Goal: Check status: Check status

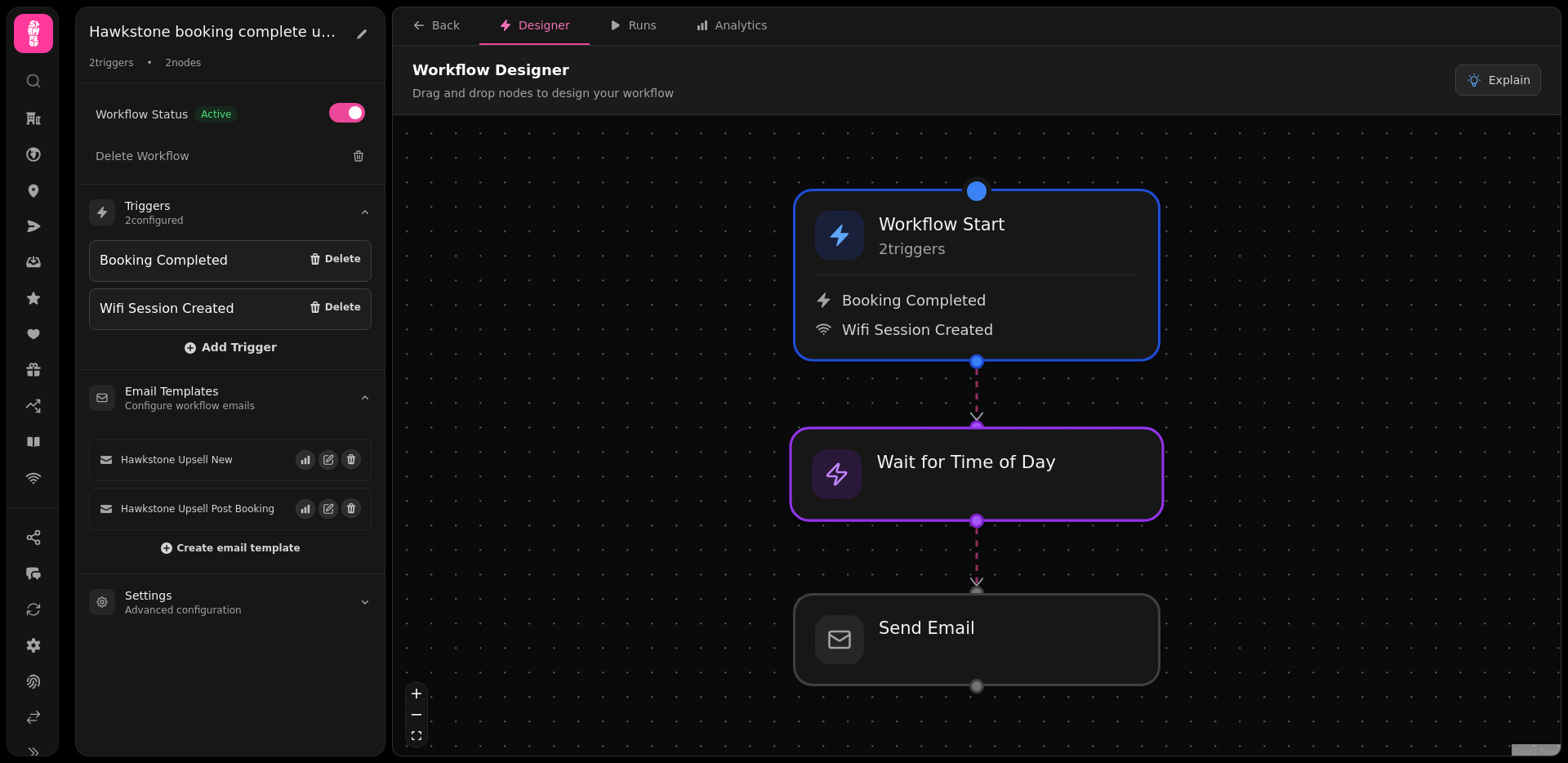
click at [934, 494] on div at bounding box center [976, 474] width 373 height 92
select select "**********"
click at [610, 28] on icon "button" at bounding box center [615, 25] width 13 height 13
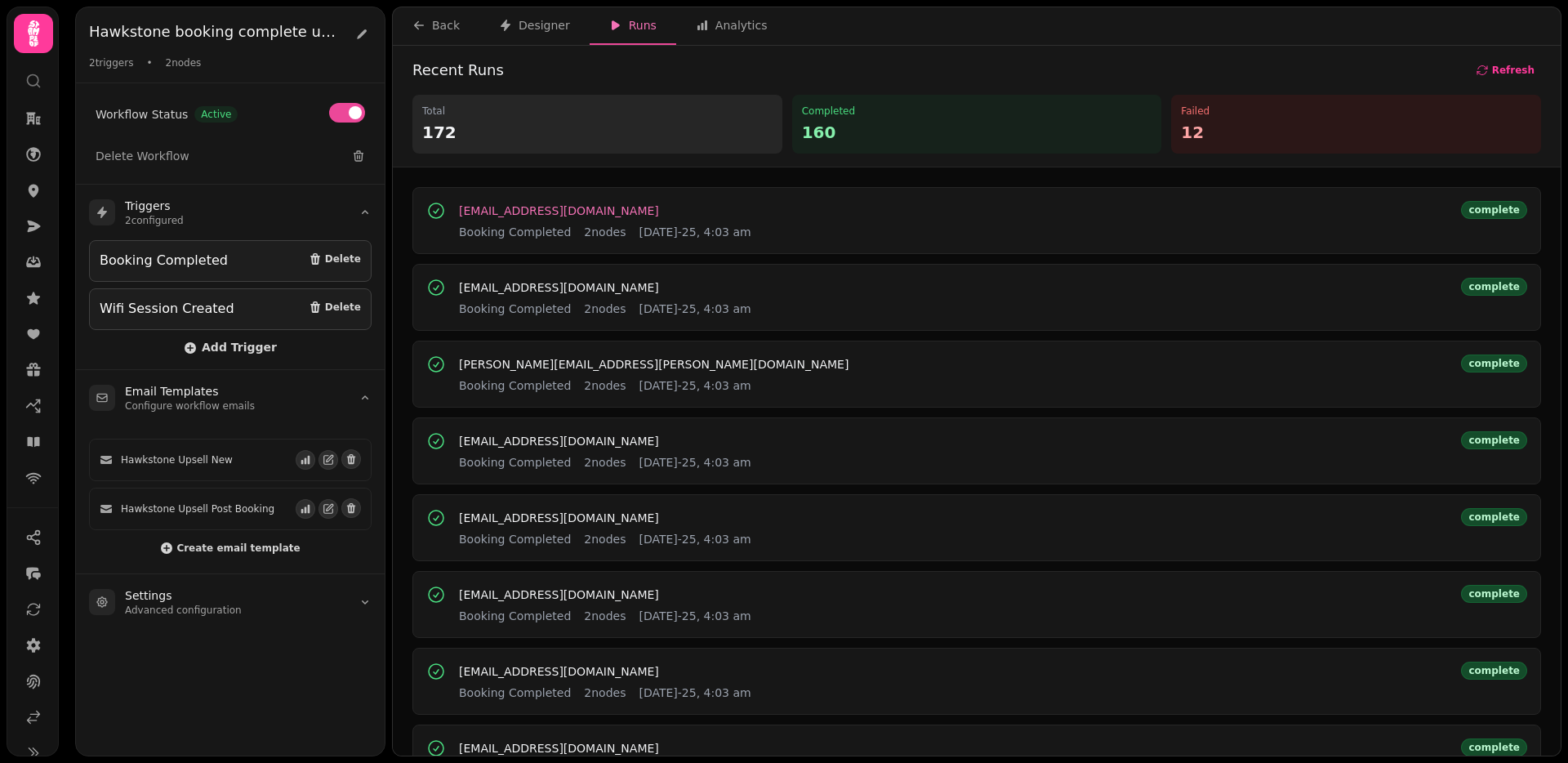
click at [556, 205] on span "[EMAIL_ADDRESS][DOMAIN_NAME]" at bounding box center [558, 210] width 200 height 12
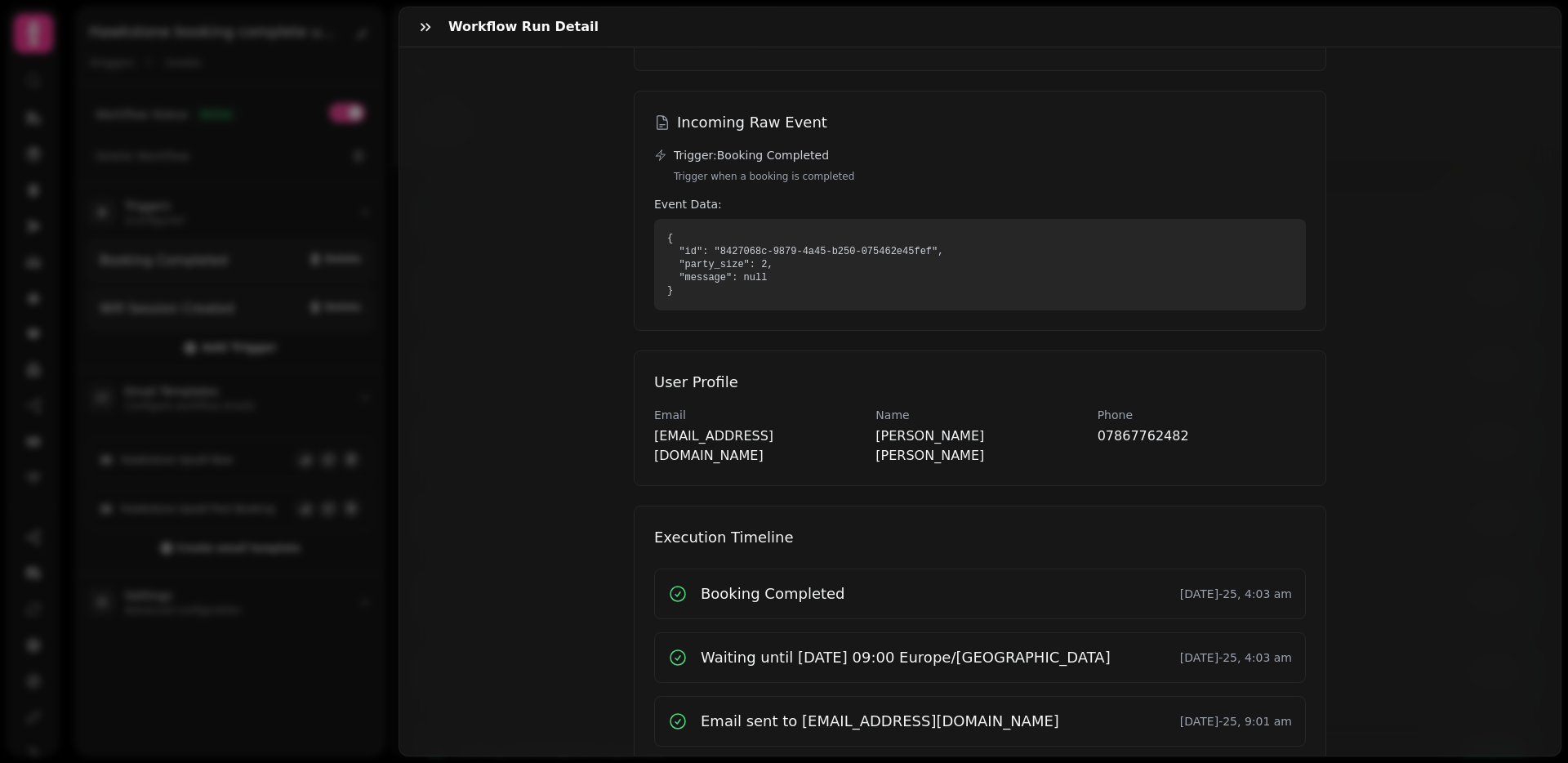
scroll to position [181, 0]
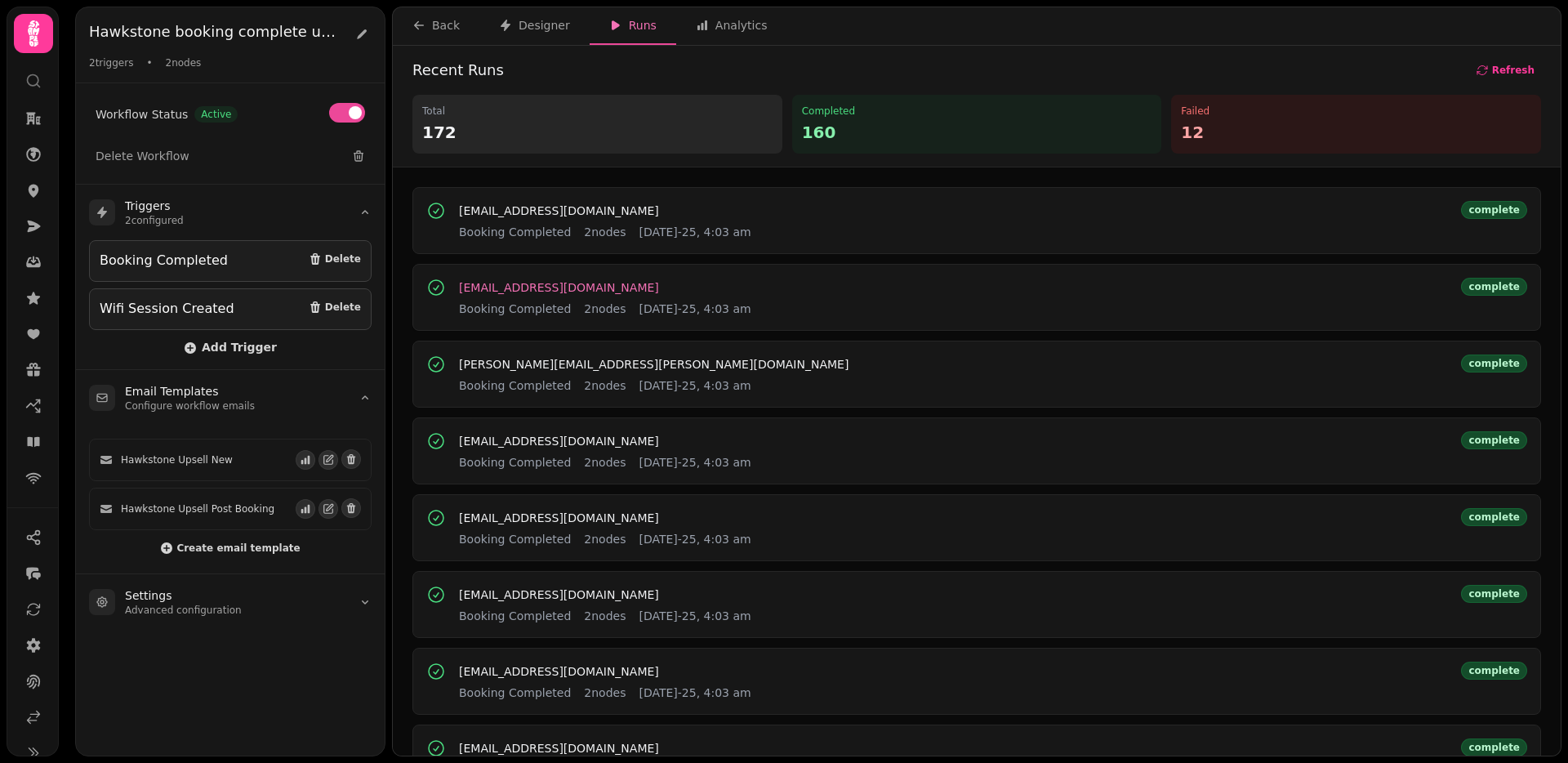
click at [540, 295] on button "[EMAIL_ADDRESS][DOMAIN_NAME]" at bounding box center [558, 287] width 200 height 17
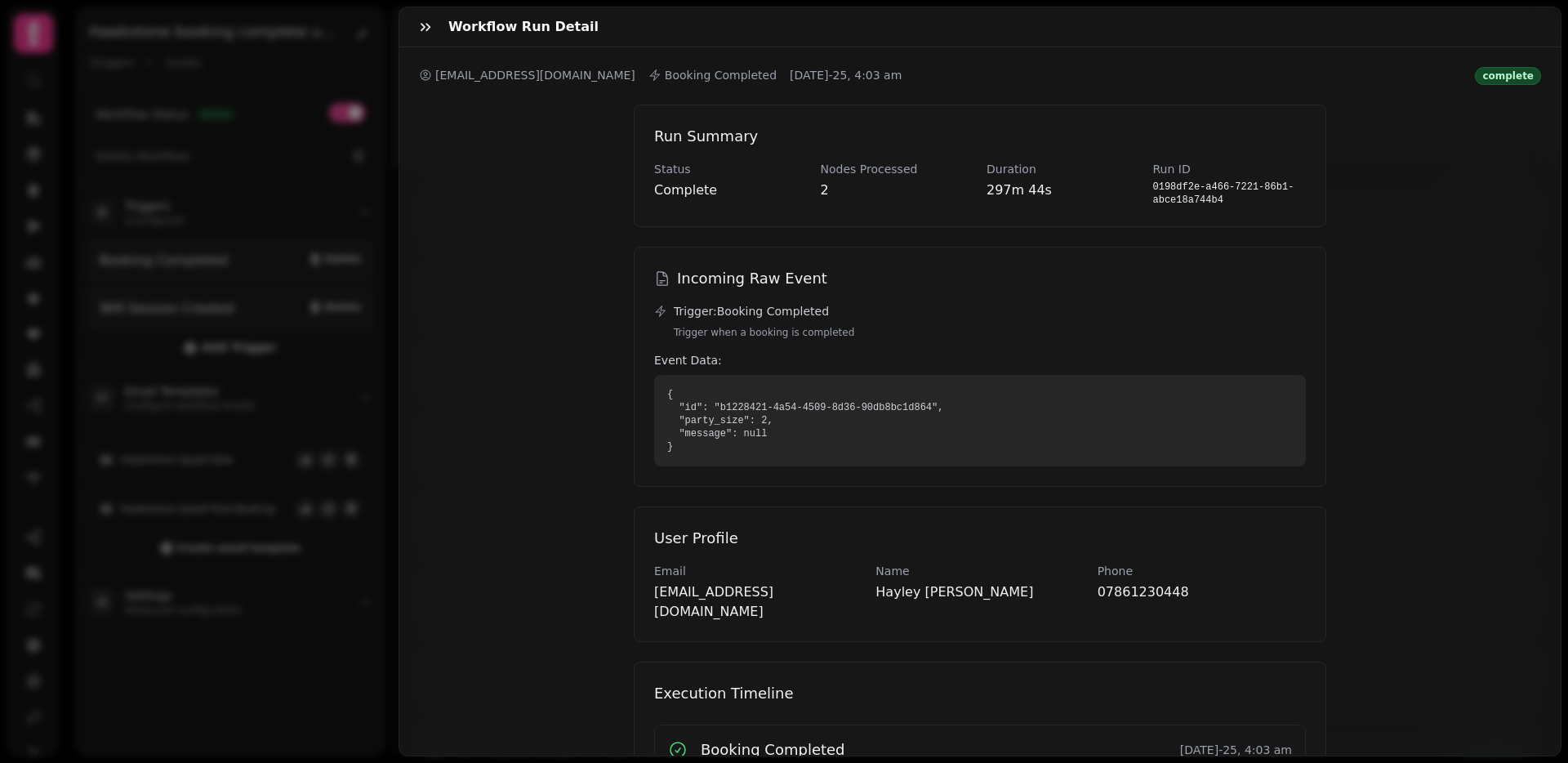
scroll to position [181, 0]
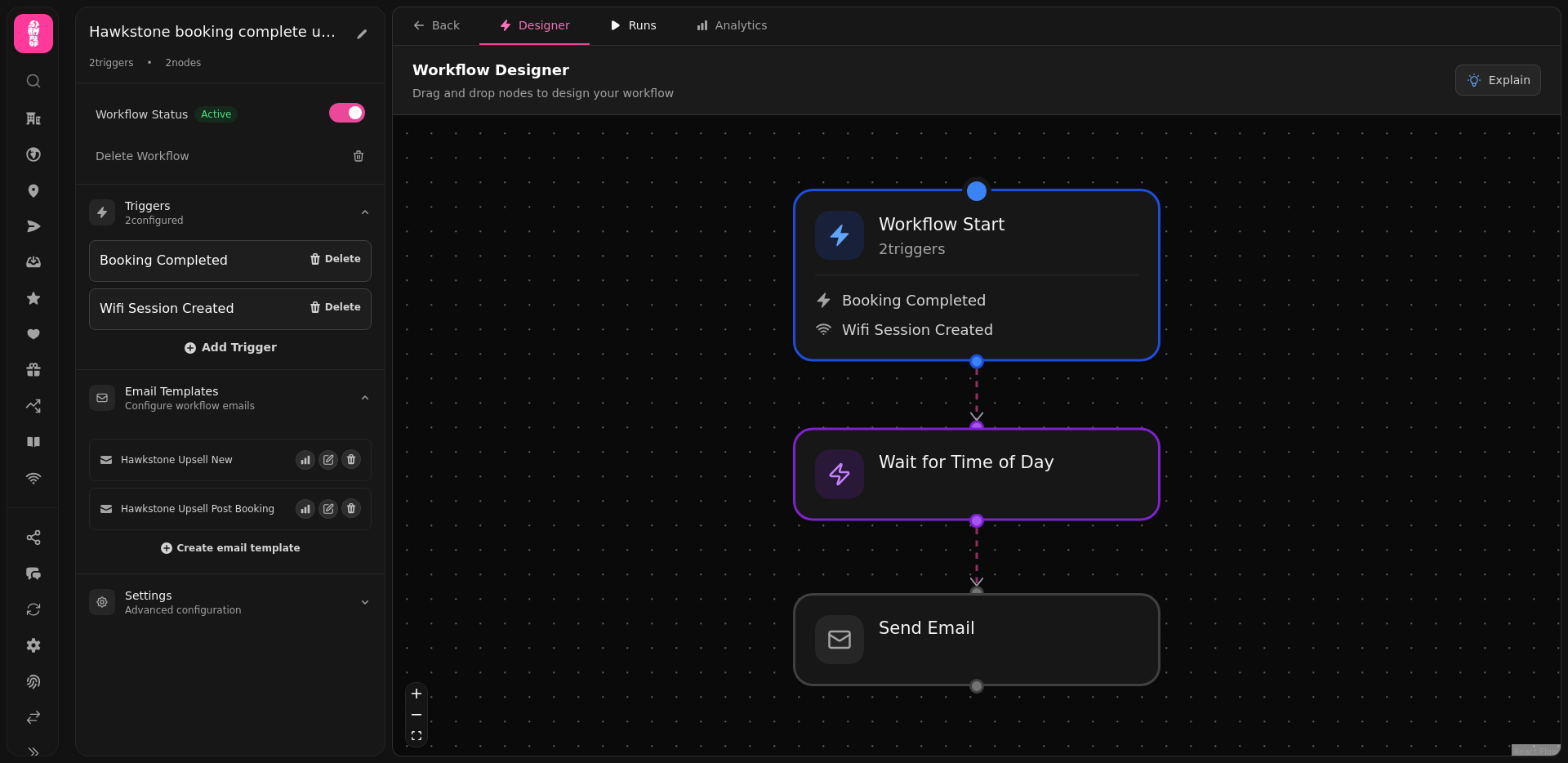
click at [616, 22] on icon "button" at bounding box center [615, 25] width 13 height 13
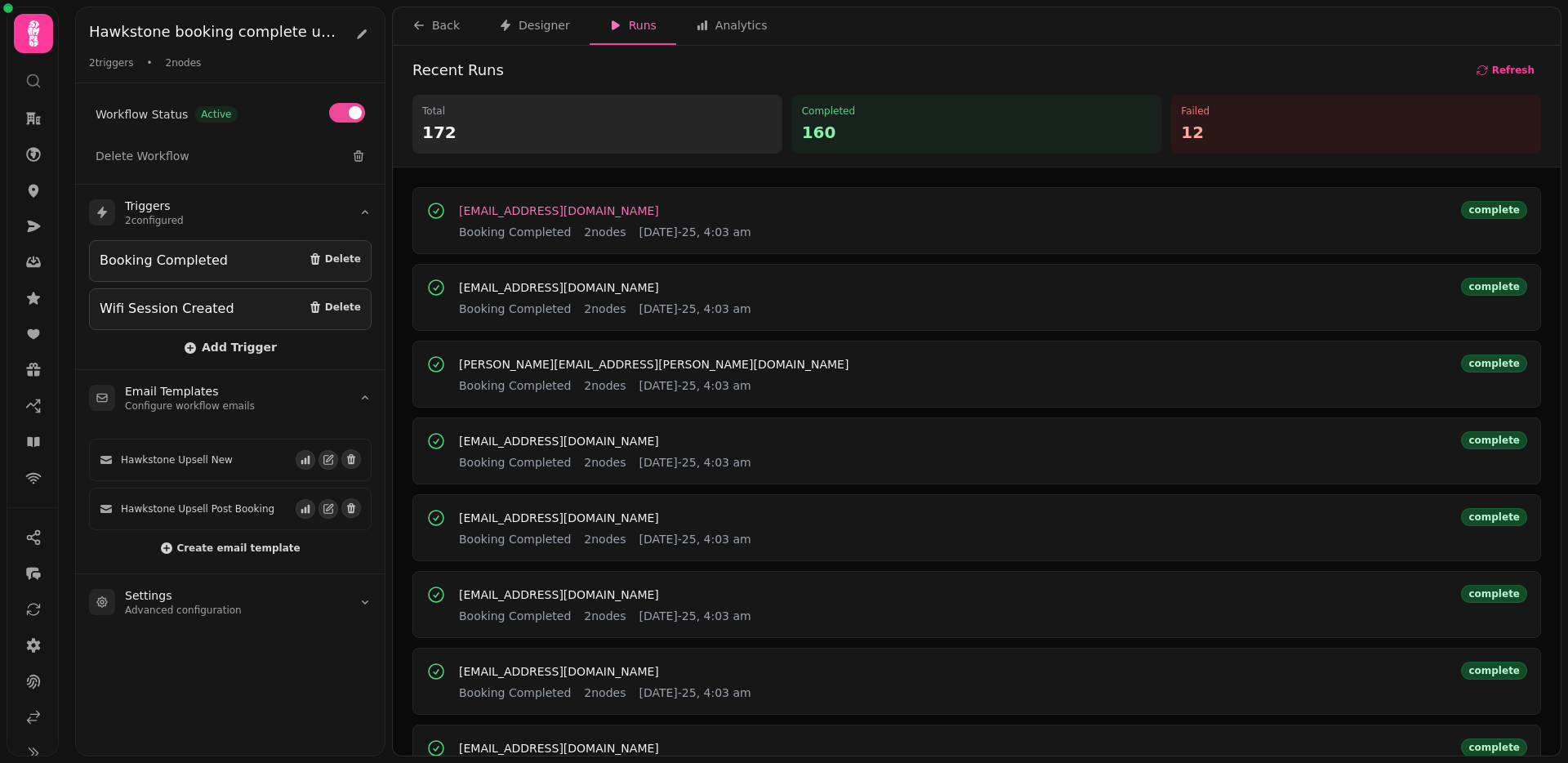
click at [533, 212] on span "[EMAIL_ADDRESS][DOMAIN_NAME]" at bounding box center [558, 210] width 200 height 12
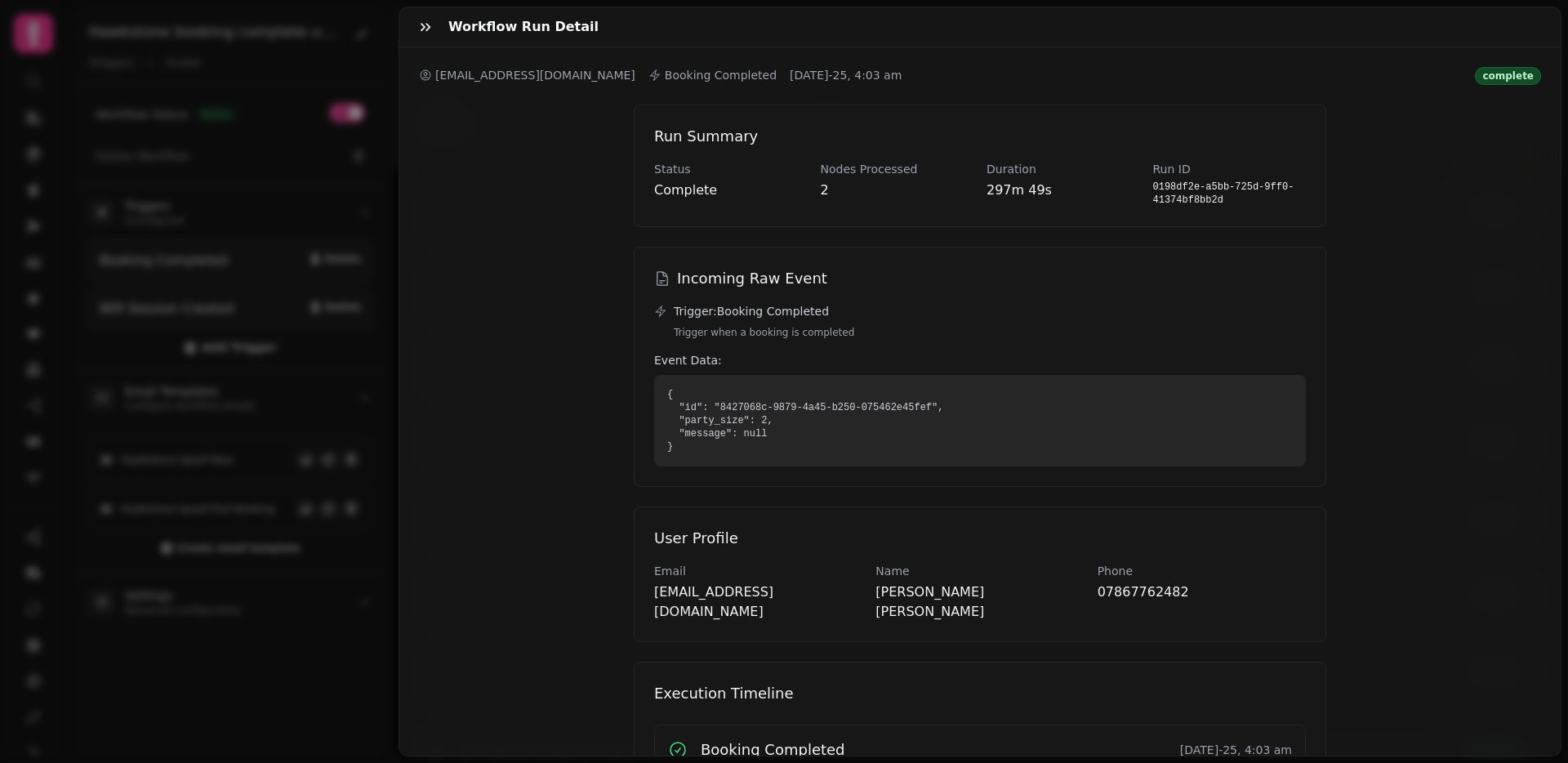
scroll to position [181, 0]
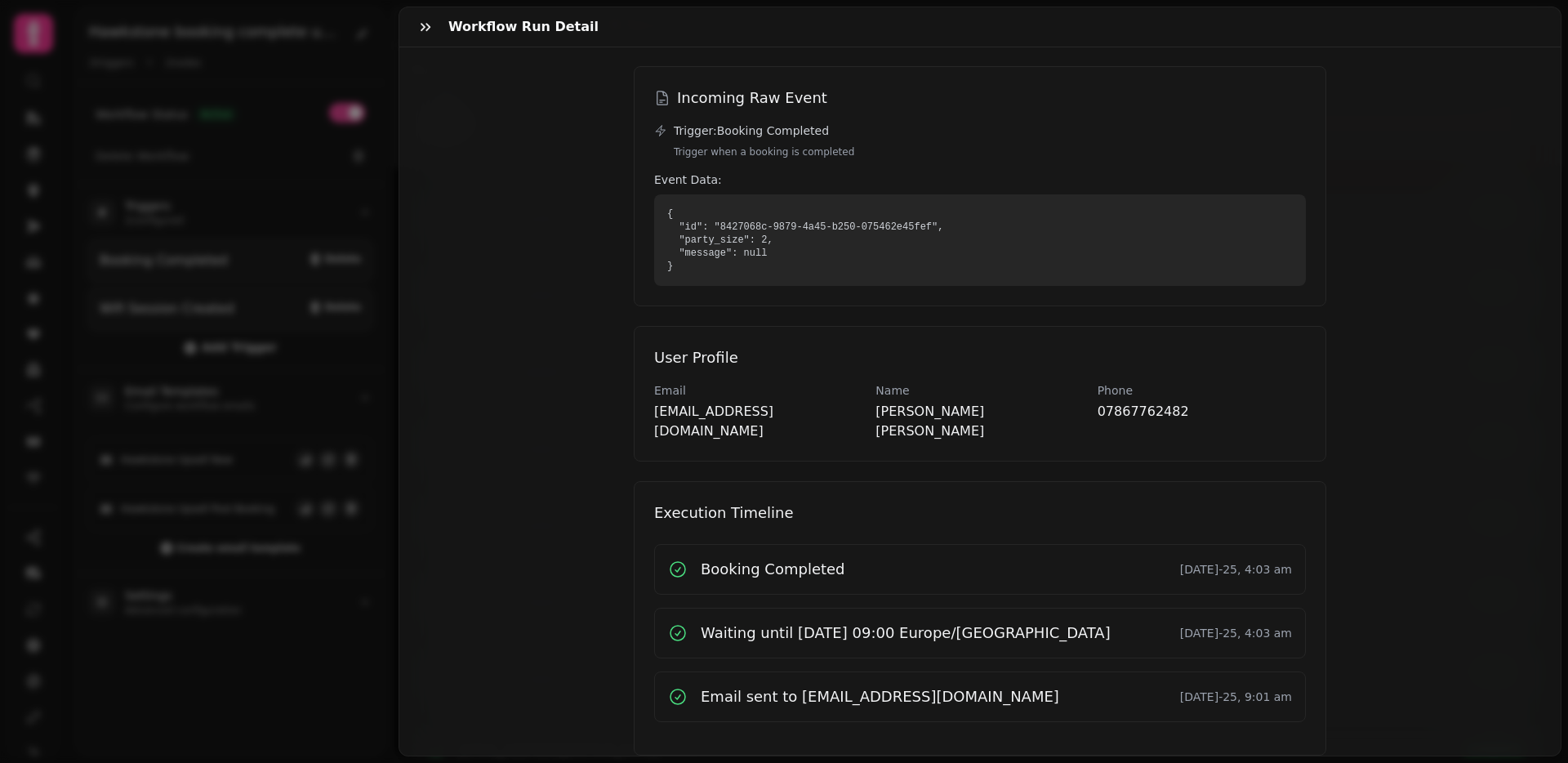
click at [335, 434] on div "Workflow Run Detail njames11@hotmail.com Booking Completed 25th Aug-25, 4:03 am…" at bounding box center [784, 394] width 1568 height 736
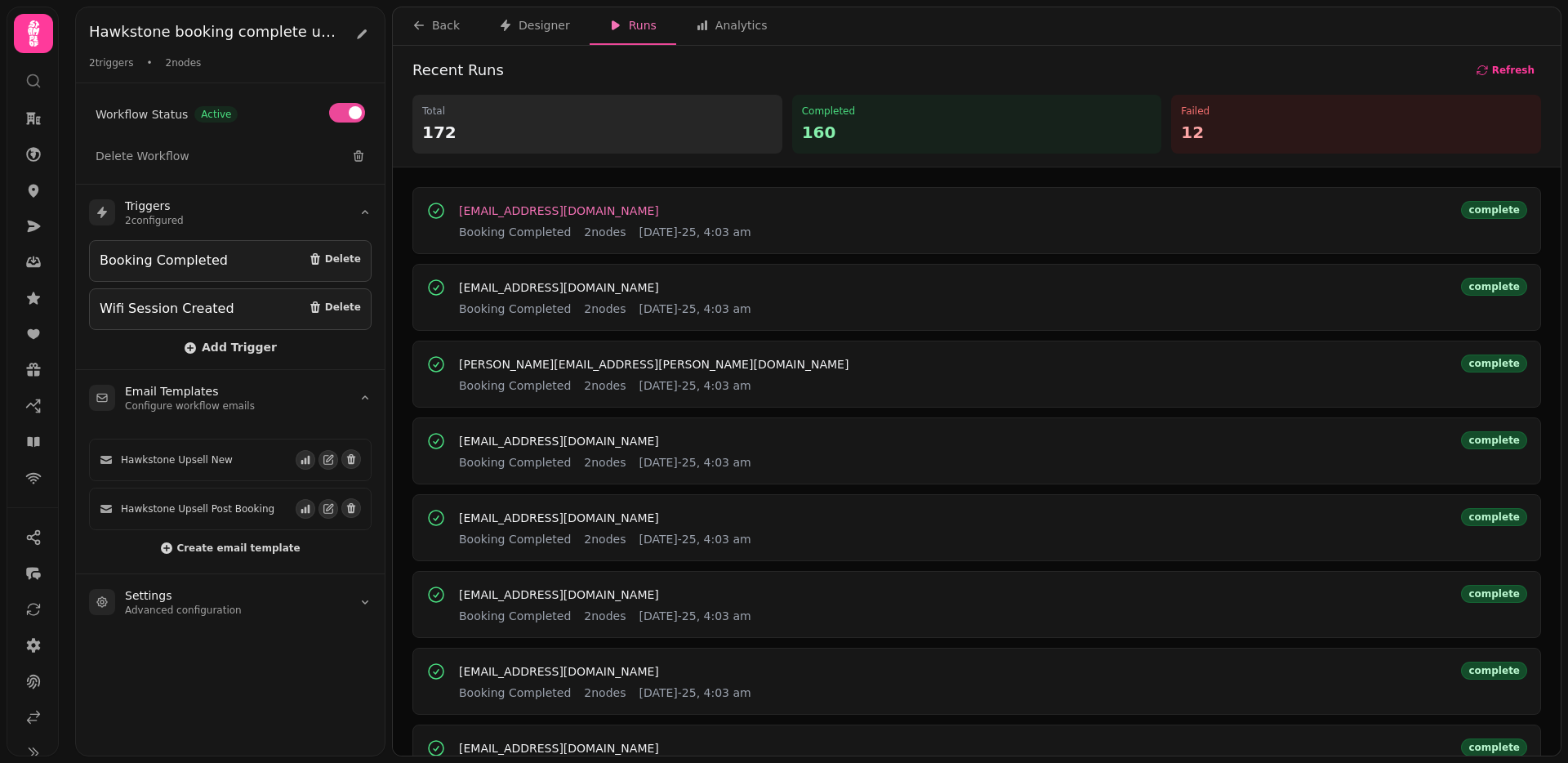
click at [553, 209] on span "[EMAIL_ADDRESS][DOMAIN_NAME]" at bounding box center [558, 210] width 200 height 12
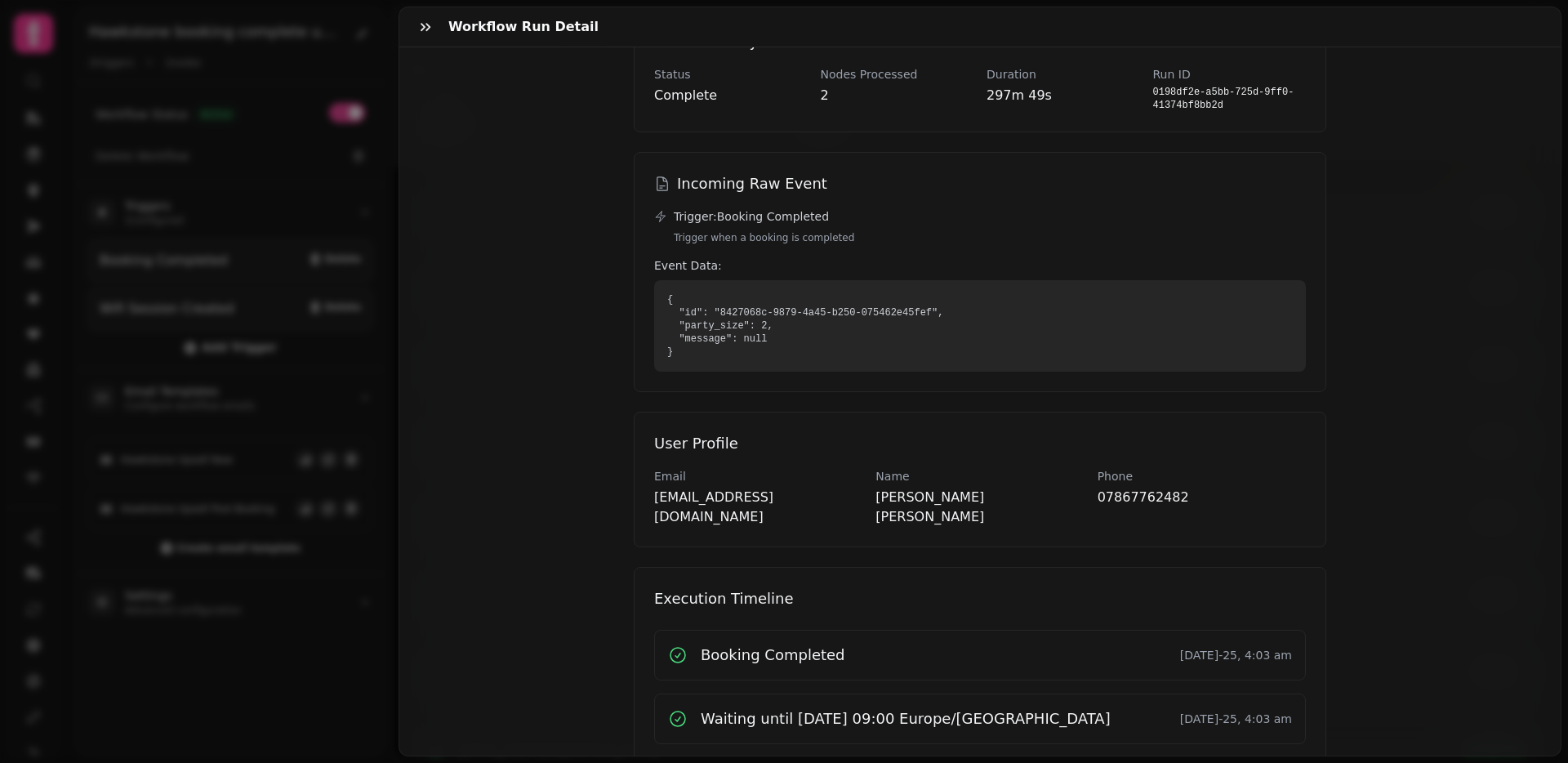
scroll to position [181, 0]
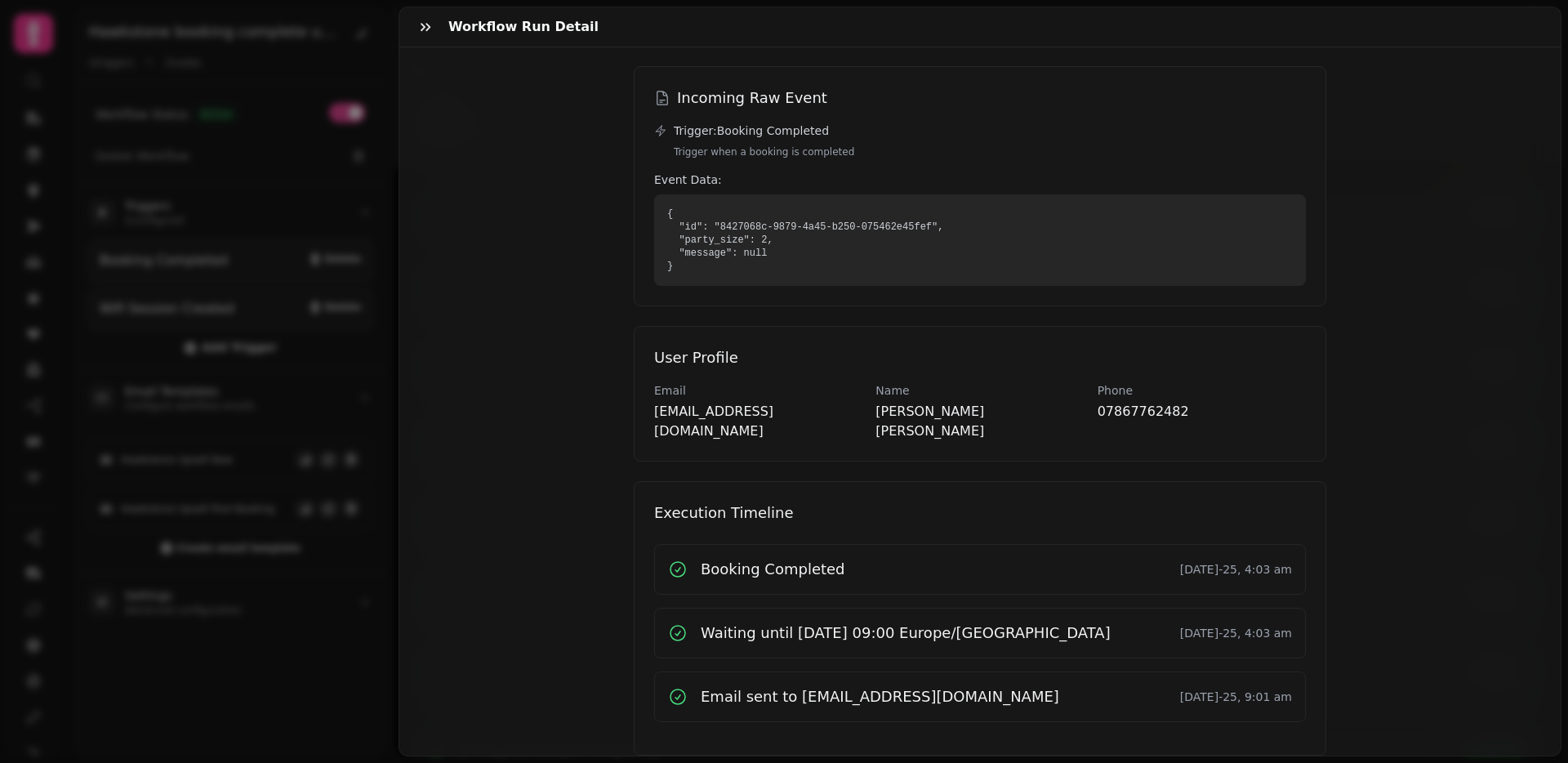
click at [807, 685] on h3 "Email sent to [EMAIL_ADDRESS][DOMAIN_NAME]" at bounding box center [880, 696] width 359 height 23
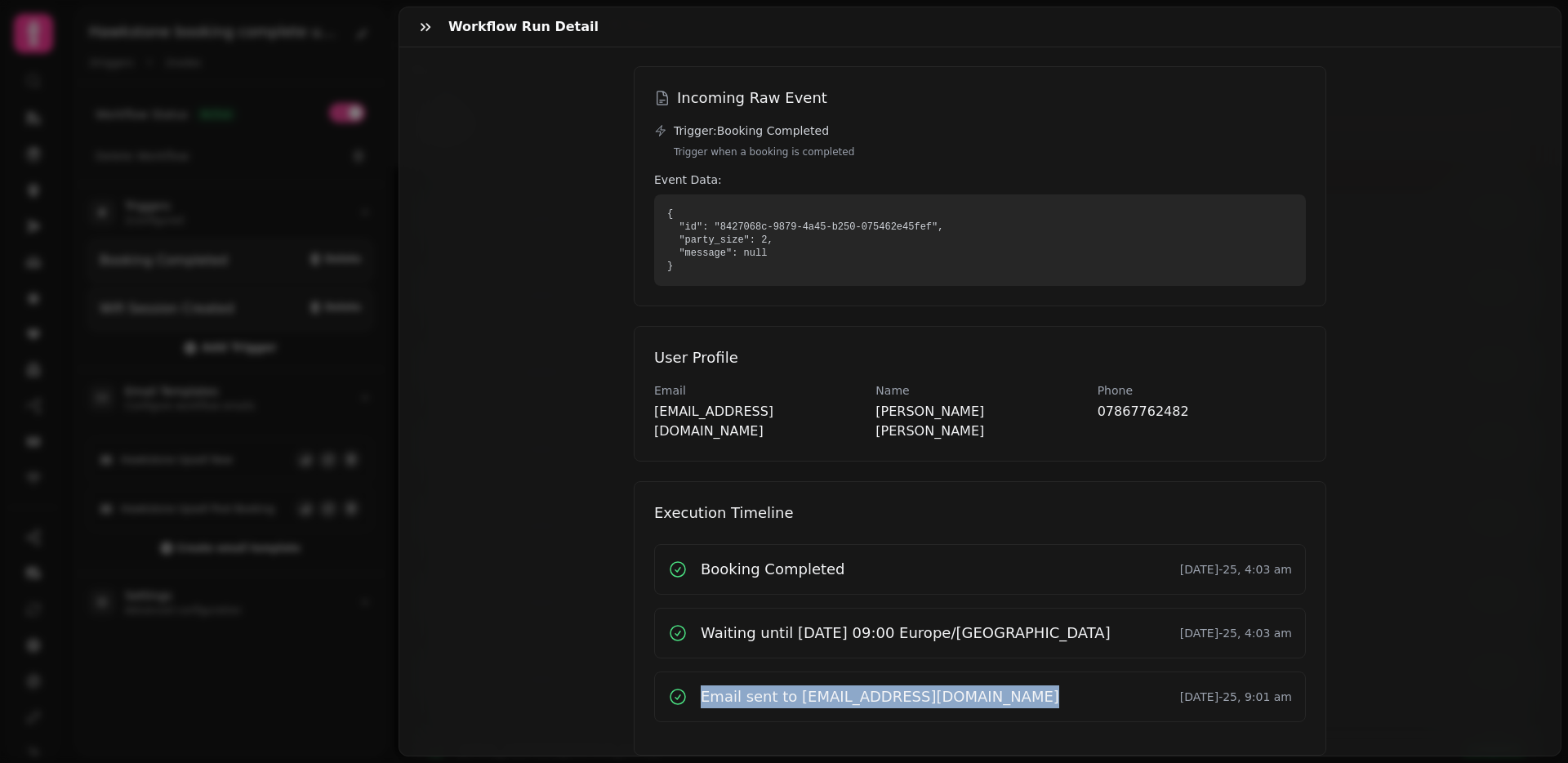
click at [807, 685] on h3 "Email sent to [EMAIL_ADDRESS][DOMAIN_NAME]" at bounding box center [880, 696] width 359 height 23
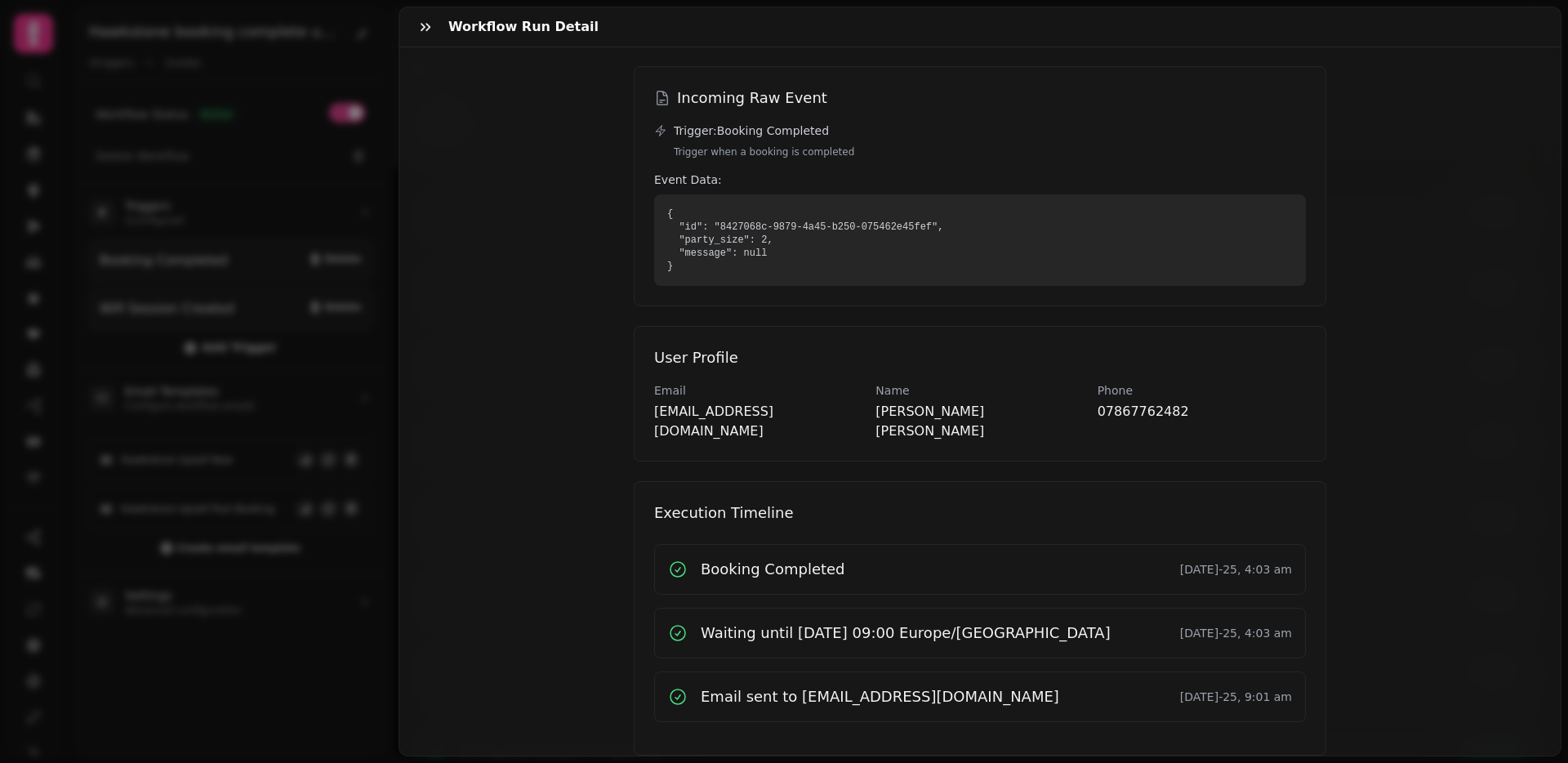
drag, startPoint x: 368, startPoint y: 100, endPoint x: 336, endPoint y: 16, distance: 89.9
click at [367, 100] on div "Workflow Run Detail njames11@hotmail.com Booking Completed 25th Aug-25, 4:03 am…" at bounding box center [784, 394] width 1568 height 736
